Goal: Navigation & Orientation: Go to known website

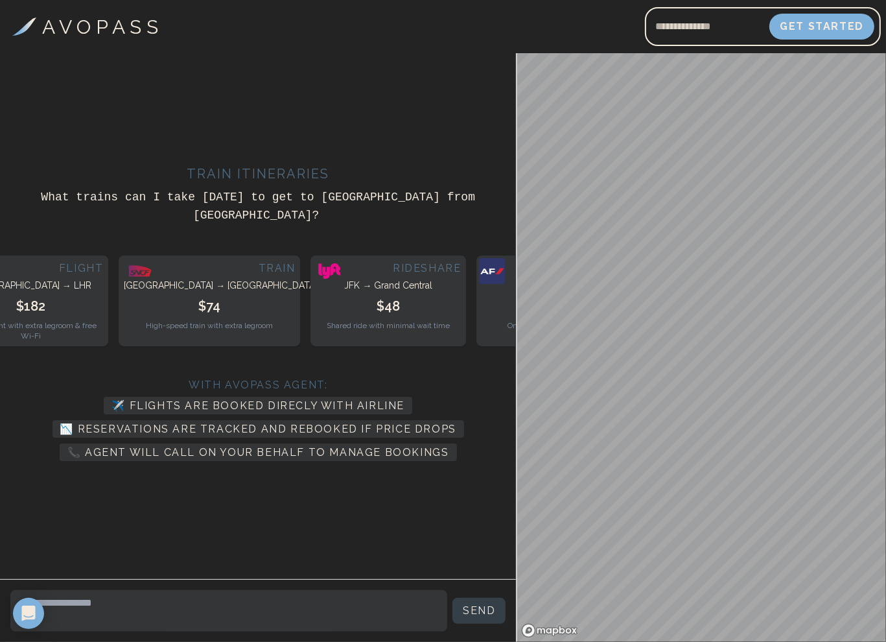
click at [95, 18] on h3 "A V O P A S S" at bounding box center [101, 26] width 116 height 29
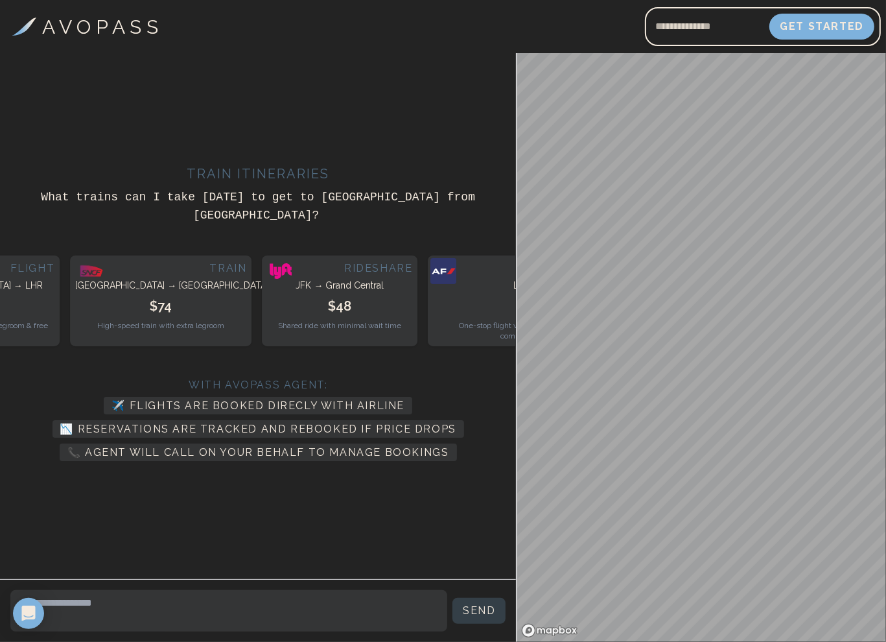
click at [44, 27] on h3 "A V O P A S S" at bounding box center [101, 26] width 116 height 29
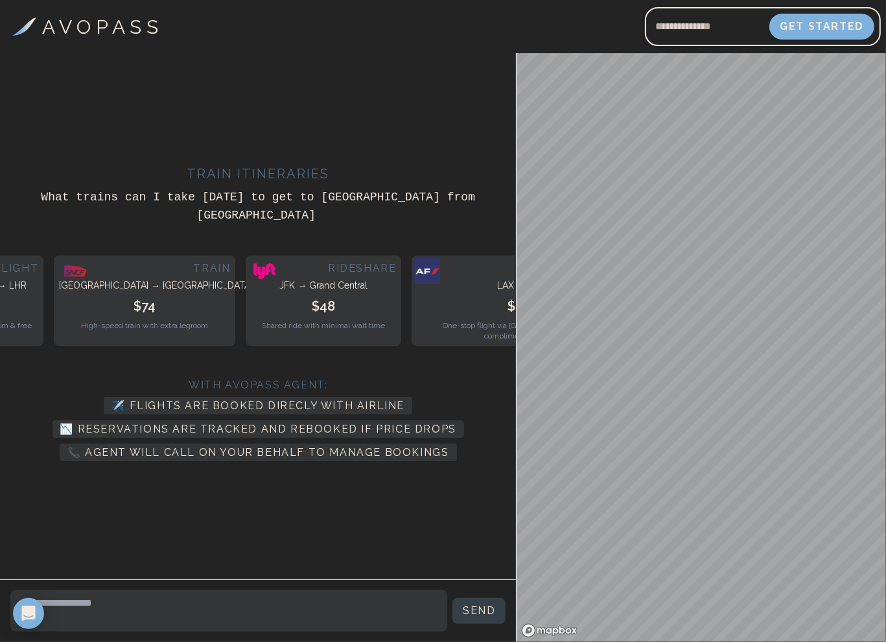
click at [27, 27] on img at bounding box center [24, 26] width 24 height 18
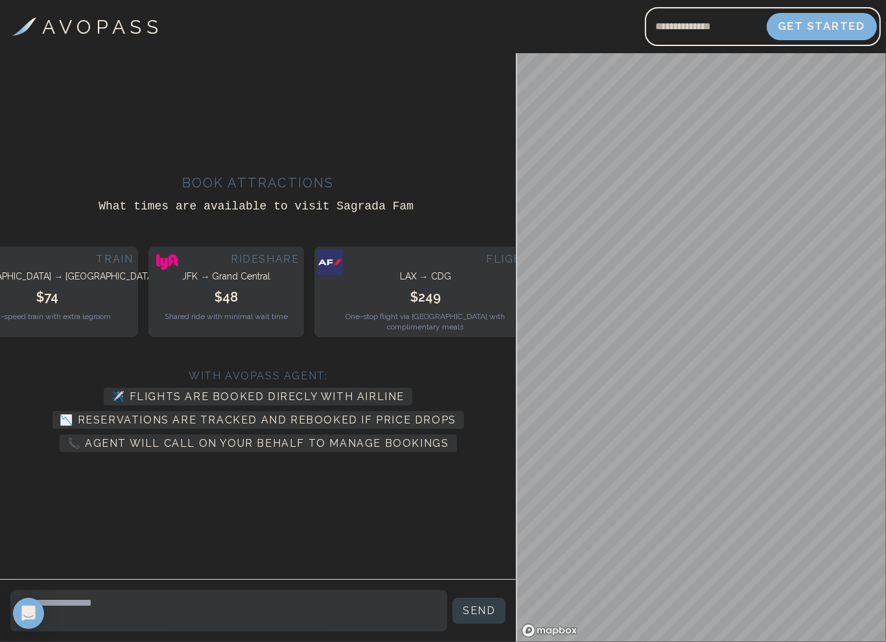
click at [813, 21] on button "Get Started" at bounding box center [822, 26] width 110 height 27
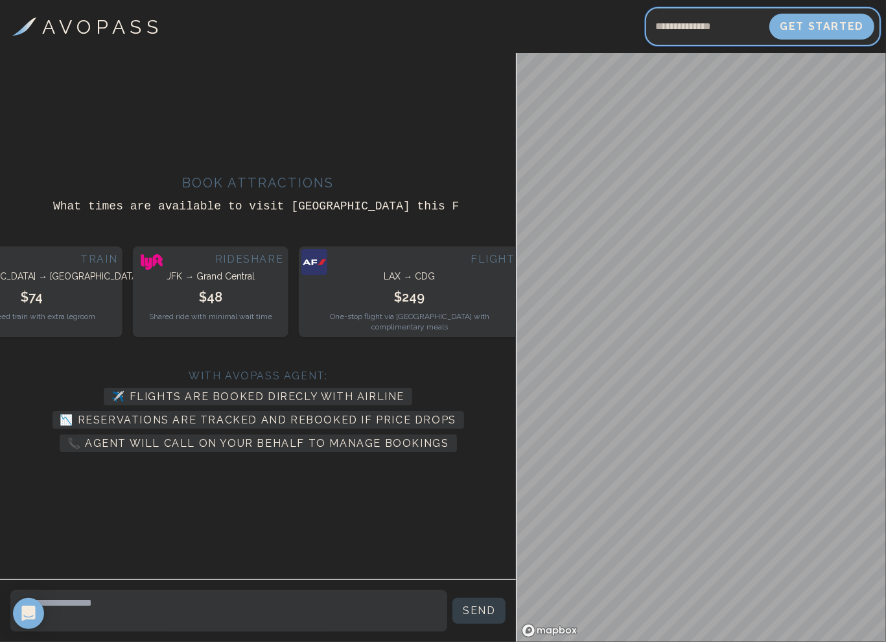
click at [689, 32] on input "Email address" at bounding box center [707, 26] width 124 height 31
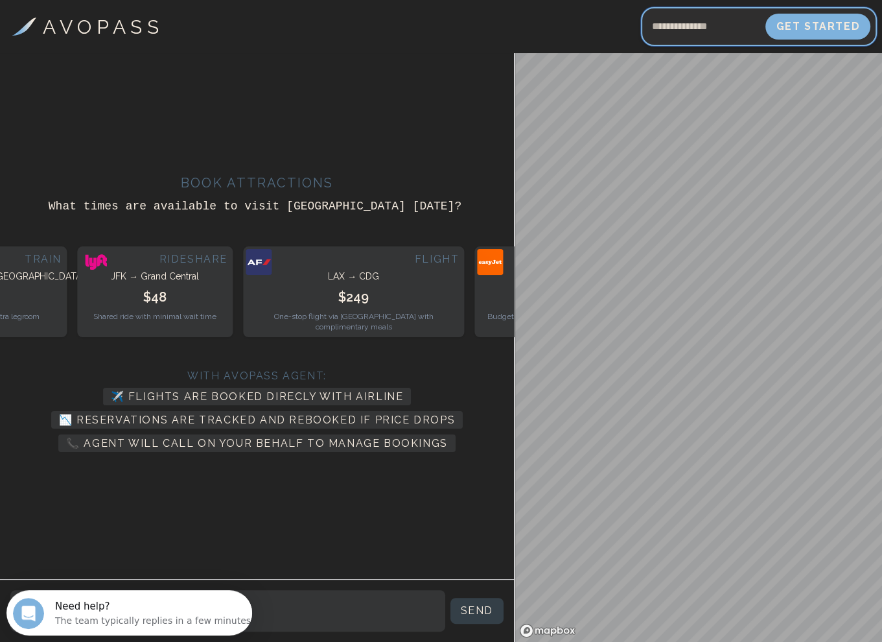
type input "**********"
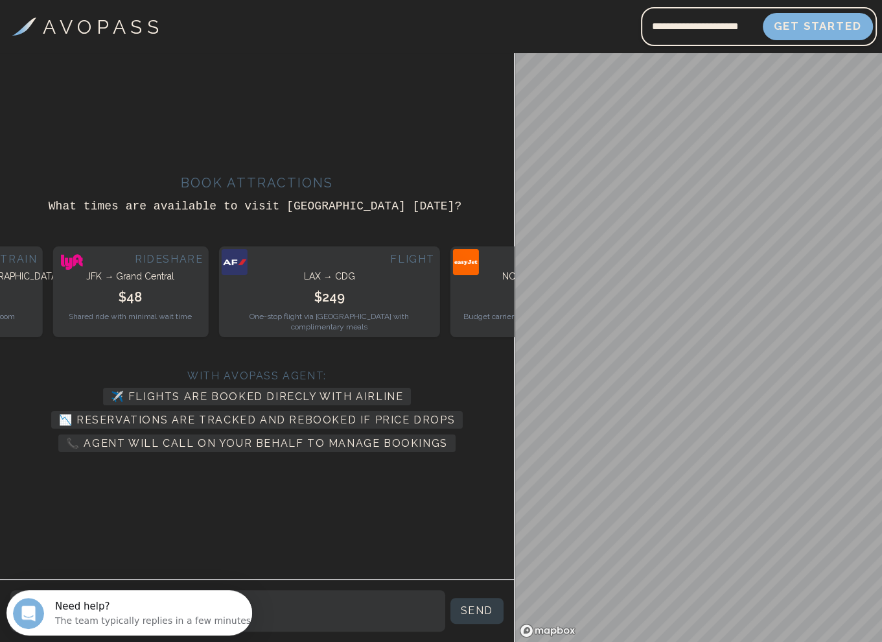
click at [815, 21] on button "Get Started" at bounding box center [818, 26] width 110 height 27
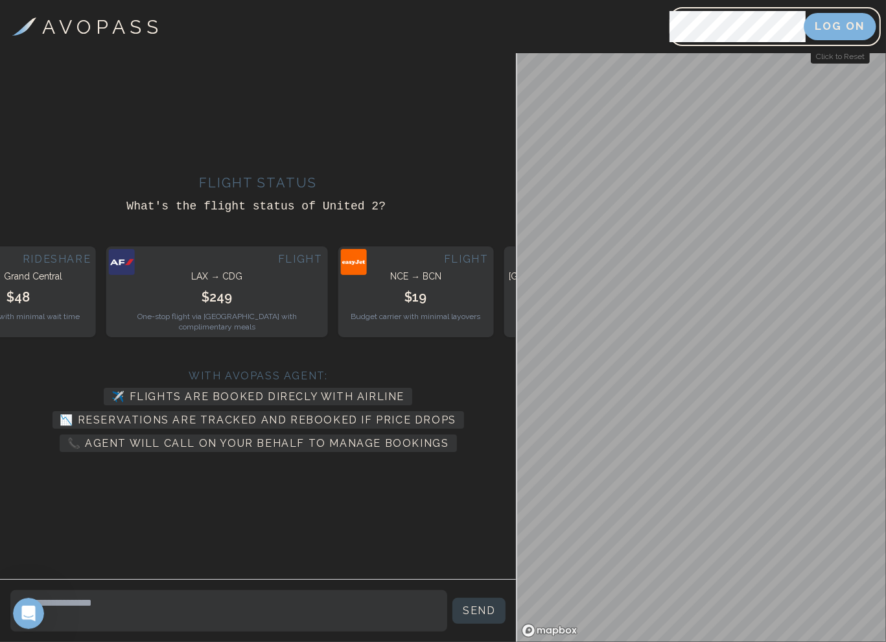
click at [815, 21] on button "Log On" at bounding box center [840, 26] width 72 height 27
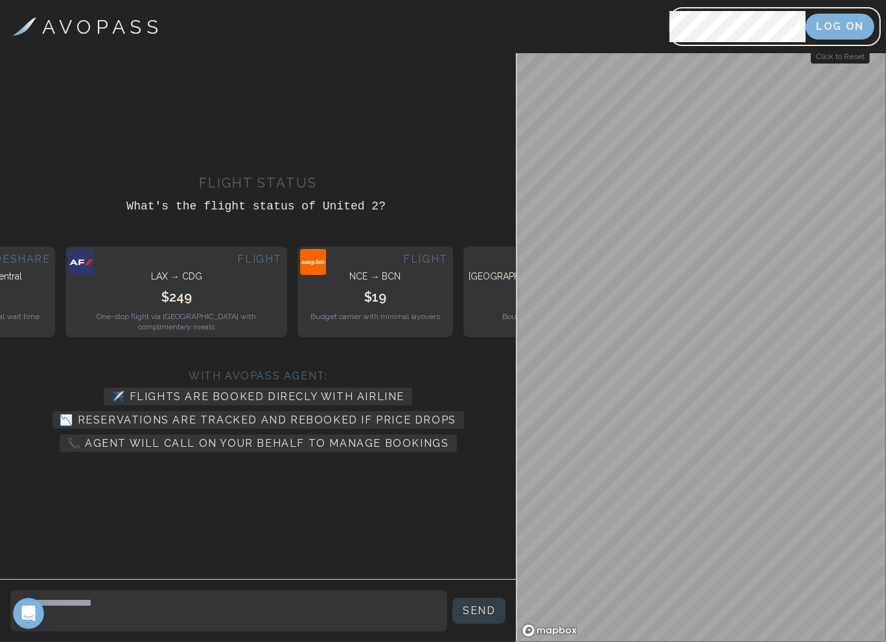
click at [360, 51] on div "A V O P A S S Log On Click to Reset" at bounding box center [443, 26] width 886 height 53
click at [43, 17] on h3 "A V O P A S S" at bounding box center [101, 26] width 116 height 29
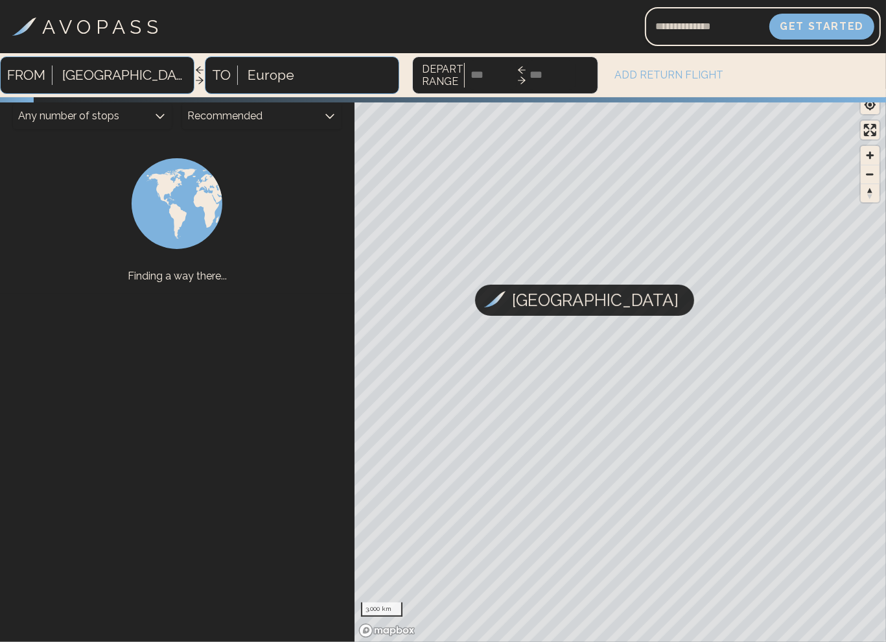
click at [38, 32] on link "A V O P A S S" at bounding box center [85, 26] width 146 height 29
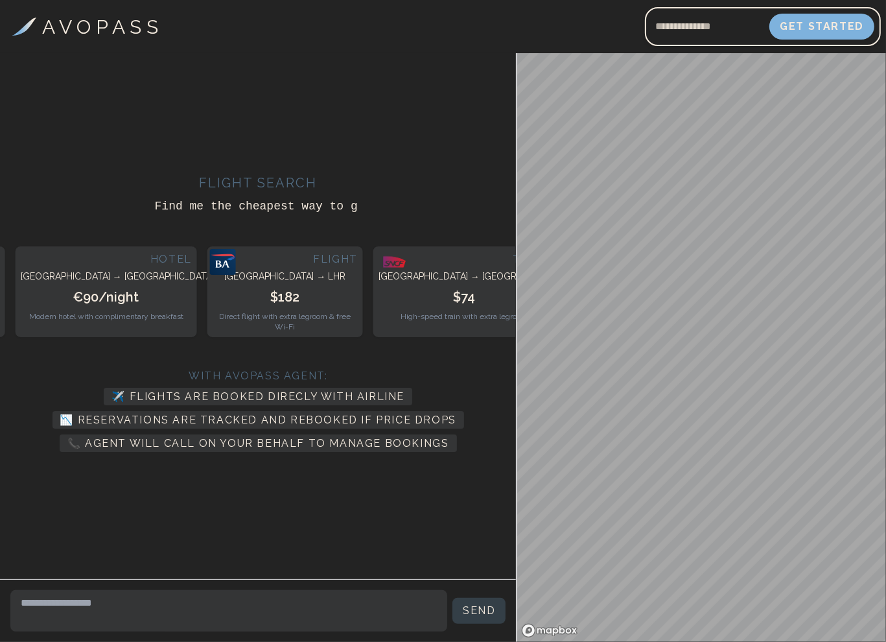
click at [43, 24] on h3 "A V O P A S S" at bounding box center [101, 26] width 116 height 29
